Goal: Task Accomplishment & Management: Manage account settings

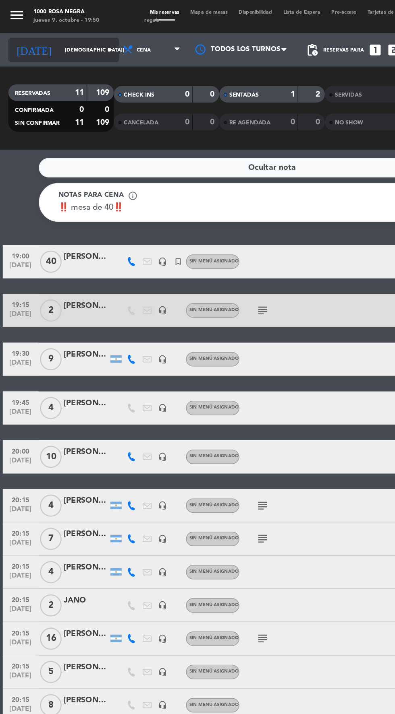
click at [49, 36] on input "[DEMOGRAPHIC_DATA][DATE]" at bounding box center [68, 36] width 51 height 12
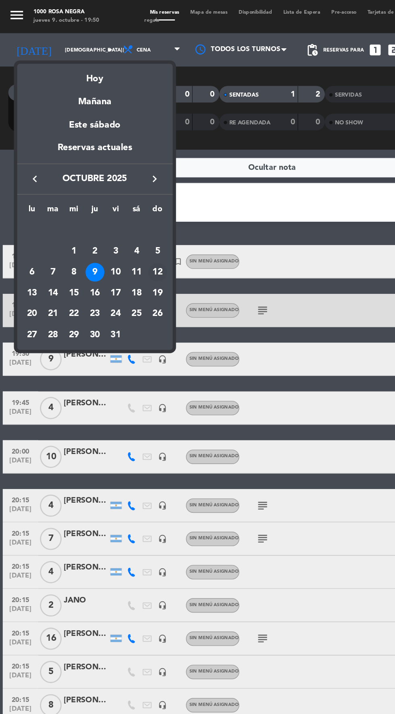
click at [117, 199] on div "12" at bounding box center [115, 198] width 14 height 14
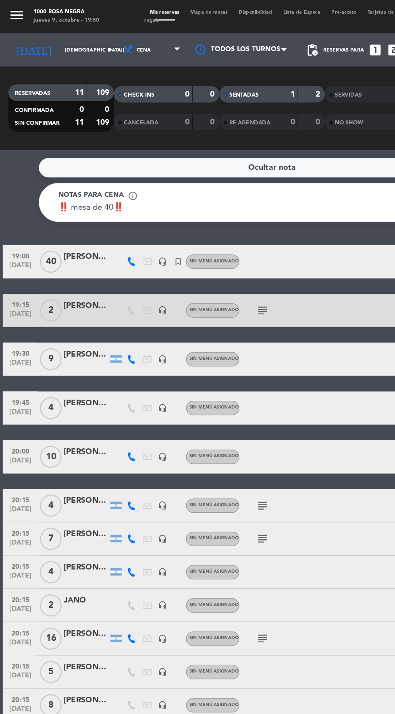
type input "[DATE]"
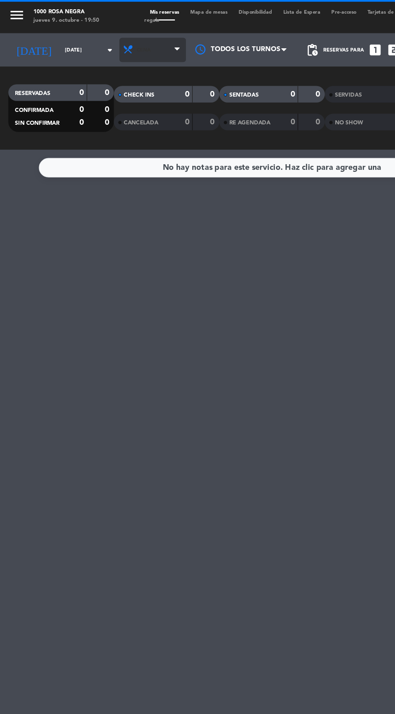
click at [99, 44] on span "Cena" at bounding box center [111, 36] width 48 height 18
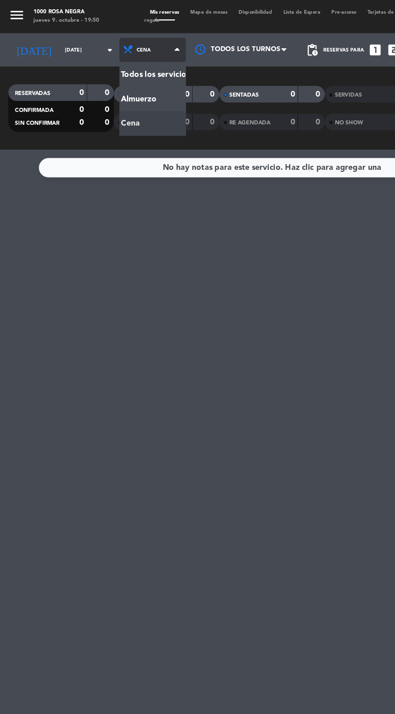
click at [110, 75] on div "menu 1000 [PERSON_NAME] Negra [DATE] 9. octubre - 19:50 Mis reservas Mapa de me…" at bounding box center [197, 54] width 395 height 109
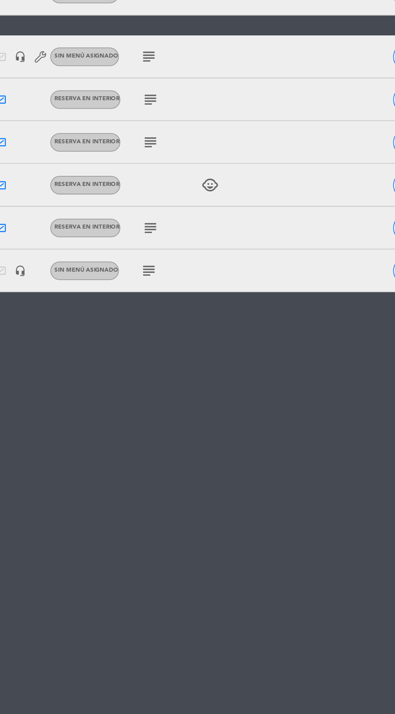
click at [189, 316] on icon "subject" at bounding box center [191, 314] width 10 height 10
